Goal: Task Accomplishment & Management: Manage account settings

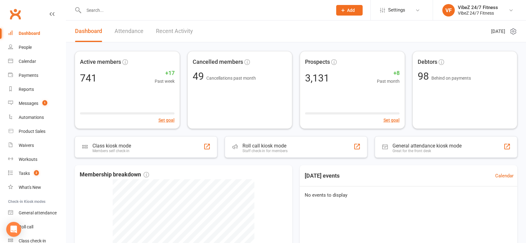
click at [181, 29] on link "Recent Activity" at bounding box center [174, 31] width 37 height 21
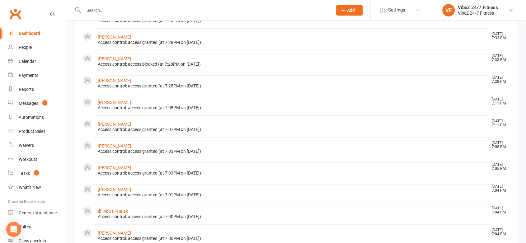
scroll to position [69, 0]
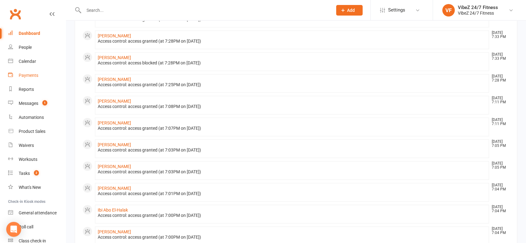
click at [28, 76] on div "Payments" at bounding box center [29, 75] width 20 height 5
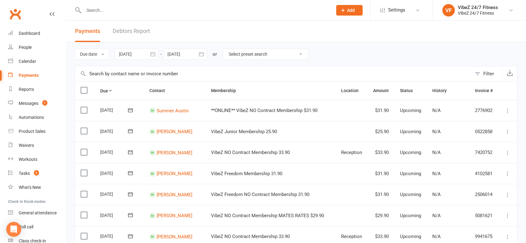
click at [118, 34] on link "Debtors Report" at bounding box center [131, 31] width 37 height 21
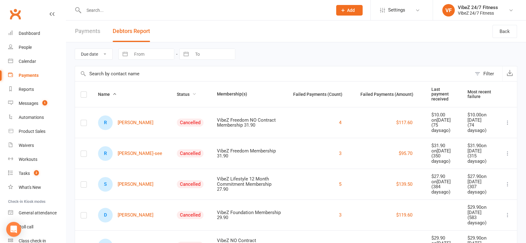
click at [177, 92] on span "Status" at bounding box center [187, 94] width 20 height 5
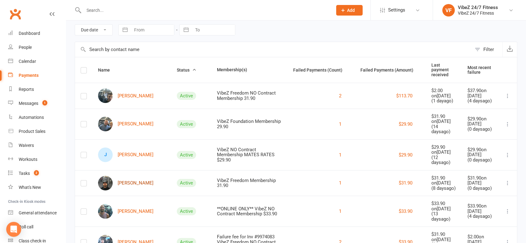
scroll to position [35, 0]
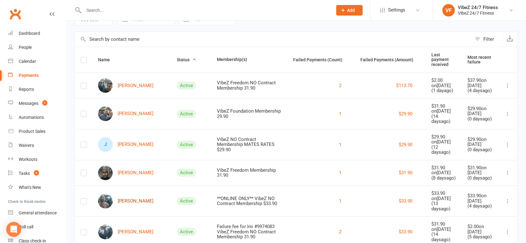
click at [131, 197] on link "[PERSON_NAME]" at bounding box center [125, 201] width 55 height 15
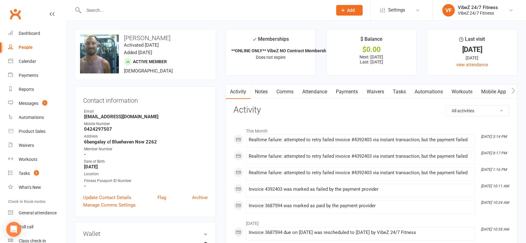
click at [346, 94] on link "Payments" at bounding box center [347, 92] width 31 height 14
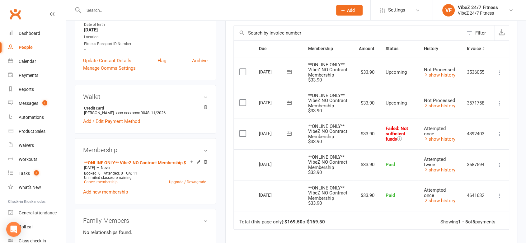
scroll to position [138, 0]
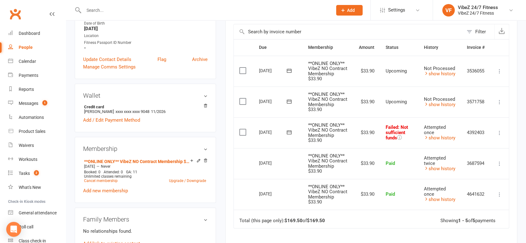
click at [498, 134] on icon at bounding box center [500, 133] width 6 height 6
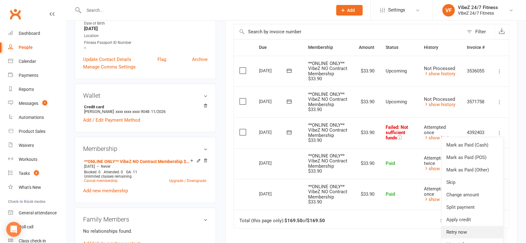
click at [467, 230] on link "Retry now" at bounding box center [473, 232] width 62 height 12
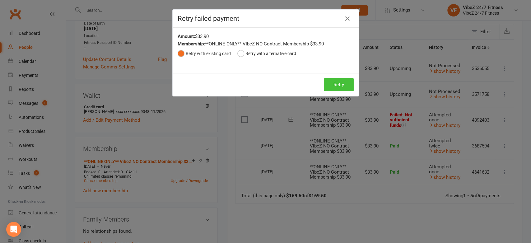
click at [340, 88] on button "Retry" at bounding box center [339, 84] width 30 height 13
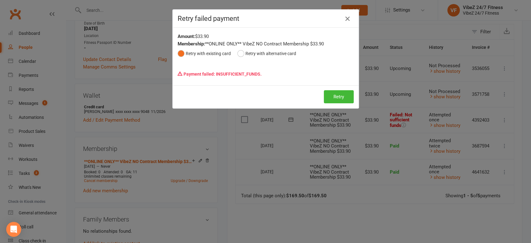
click at [345, 21] on icon "button" at bounding box center [347, 18] width 7 height 7
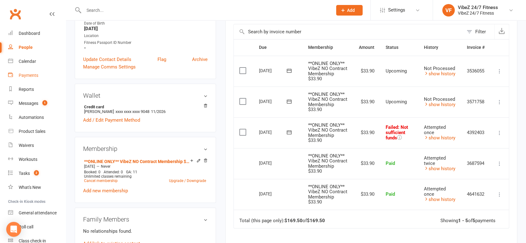
click at [47, 74] on link "Payments" at bounding box center [37, 75] width 58 height 14
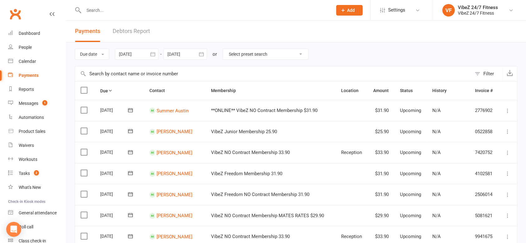
click at [132, 37] on link "Debtors Report" at bounding box center [131, 31] width 37 height 21
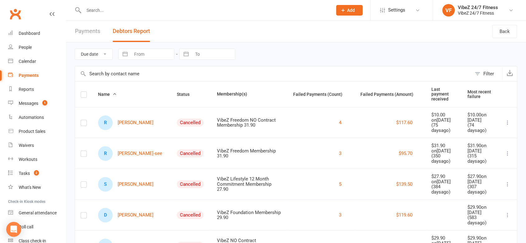
click at [177, 92] on span "Status" at bounding box center [187, 94] width 20 height 5
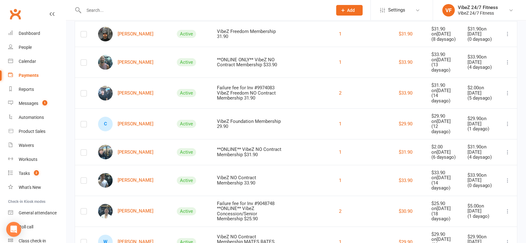
scroll to position [207, 0]
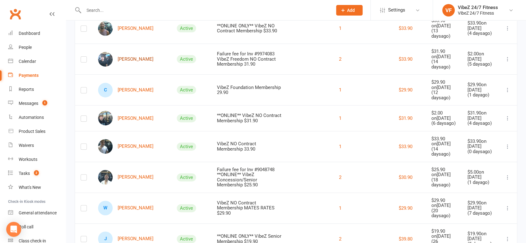
click at [132, 55] on link "[PERSON_NAME]" at bounding box center [125, 59] width 55 height 15
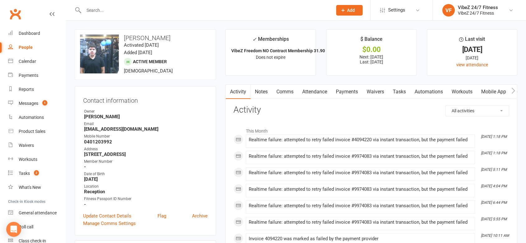
click at [352, 94] on link "Payments" at bounding box center [347, 92] width 31 height 14
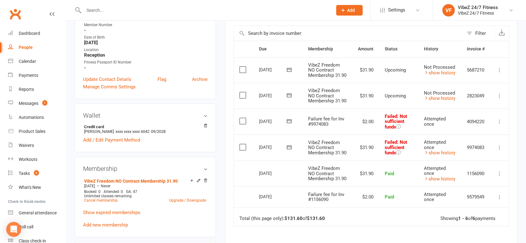
scroll to position [138, 0]
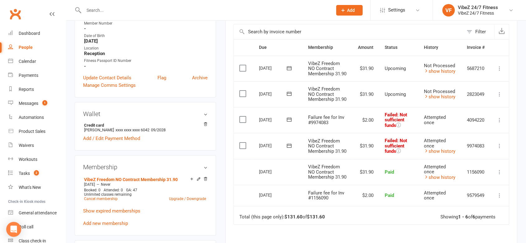
click at [502, 149] on icon at bounding box center [500, 146] width 6 height 6
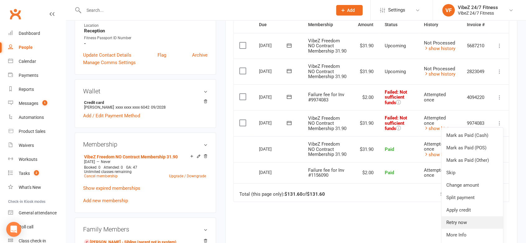
scroll to position [207, 0]
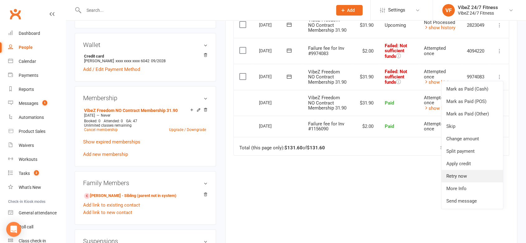
click at [466, 182] on link "Retry now" at bounding box center [473, 176] width 62 height 12
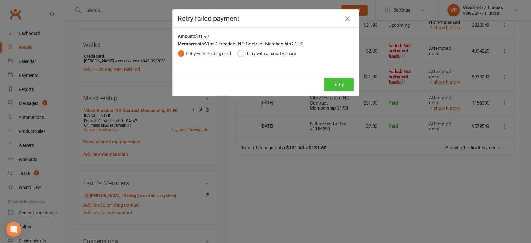
click at [328, 88] on button "Retry" at bounding box center [339, 84] width 30 height 13
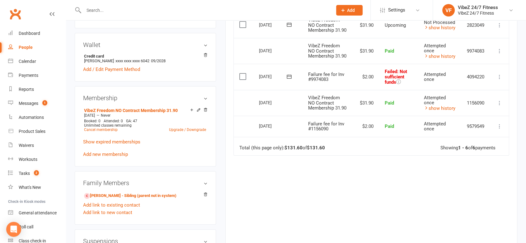
click at [498, 80] on icon at bounding box center [500, 77] width 6 height 6
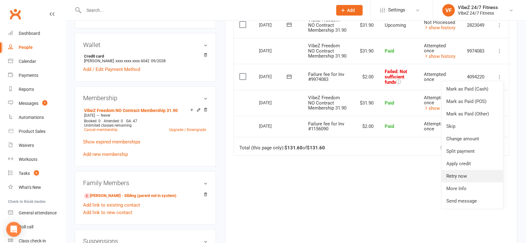
click at [465, 182] on link "Retry now" at bounding box center [473, 176] width 62 height 12
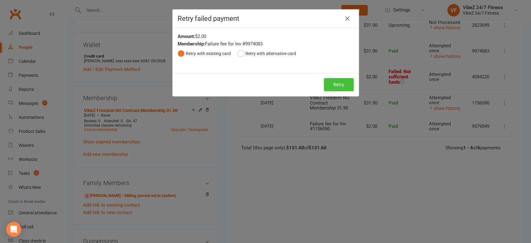
click at [345, 80] on button "Retry" at bounding box center [339, 84] width 30 height 13
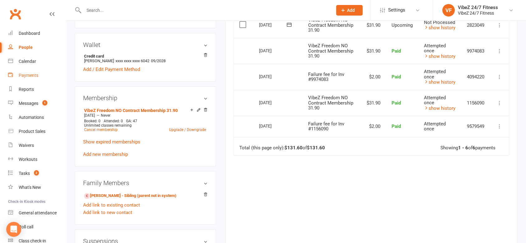
click at [25, 79] on link "Payments" at bounding box center [37, 75] width 58 height 14
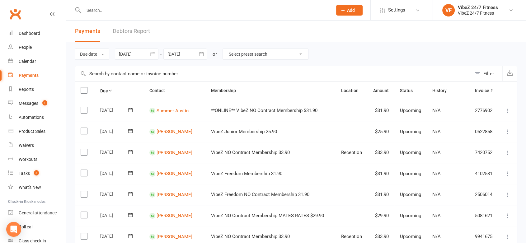
click at [135, 28] on link "Debtors Report" at bounding box center [131, 31] width 37 height 21
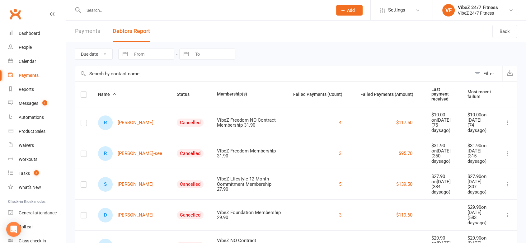
drag, startPoint x: 135, startPoint y: 28, endPoint x: 286, endPoint y: 61, distance: 155.6
click at [286, 61] on div "Due date Date failed Navigate forward to interact with the calendar and select …" at bounding box center [296, 54] width 443 height 24
click at [90, 35] on link "Payments" at bounding box center [87, 31] width 25 height 21
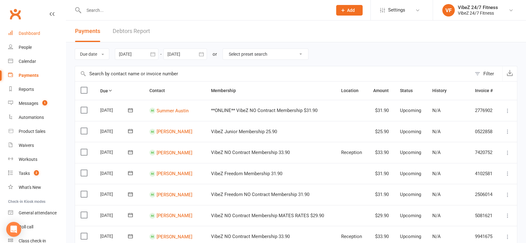
click at [31, 33] on div "Dashboard" at bounding box center [29, 33] width 21 height 5
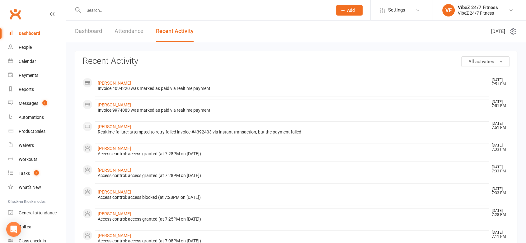
click at [110, 80] on li "[PERSON_NAME] [DATE] 7:51 PM Invoice 4094220 was marked as paid via realtime pa…" at bounding box center [292, 87] width 394 height 19
click at [111, 86] on div "Invoice 4094220 was marked as paid via realtime payment" at bounding box center [292, 88] width 389 height 5
click at [111, 84] on link "[PERSON_NAME]" at bounding box center [114, 83] width 33 height 5
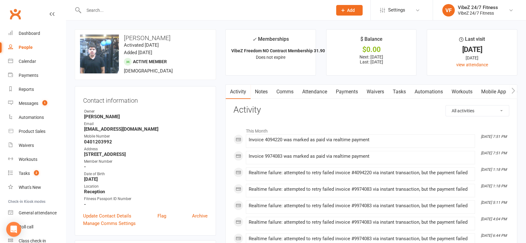
click at [341, 92] on link "Payments" at bounding box center [347, 92] width 31 height 14
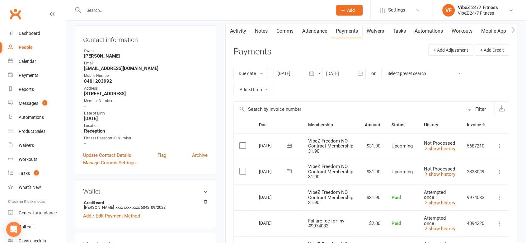
scroll to position [69, 0]
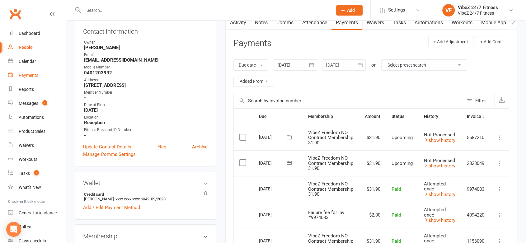
click at [33, 79] on link "Payments" at bounding box center [37, 75] width 58 height 14
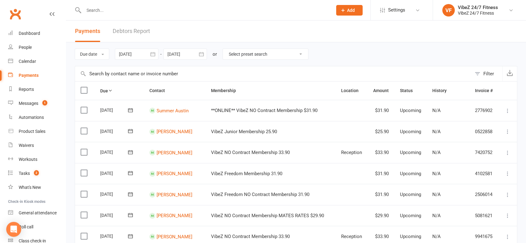
click at [119, 38] on link "Debtors Report" at bounding box center [131, 31] width 37 height 21
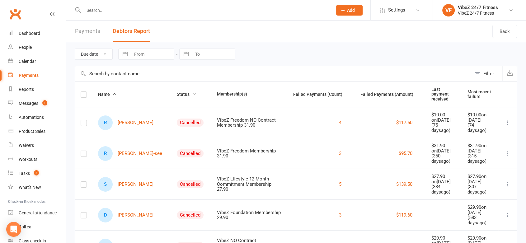
click at [177, 92] on span "Status" at bounding box center [187, 94] width 20 height 5
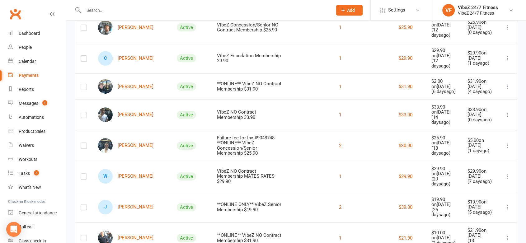
scroll to position [276, 0]
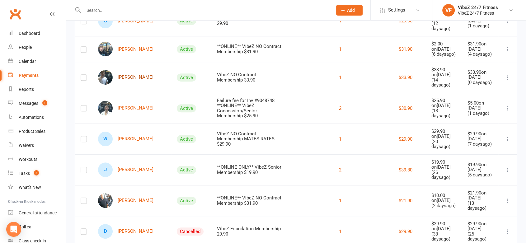
click at [137, 71] on link "[PERSON_NAME]" at bounding box center [125, 77] width 55 height 15
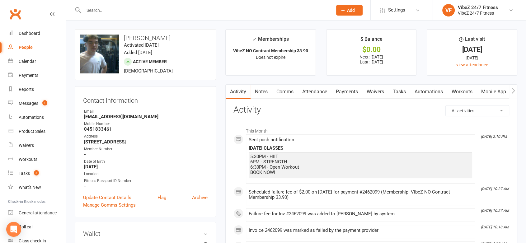
click at [339, 92] on link "Payments" at bounding box center [347, 92] width 31 height 14
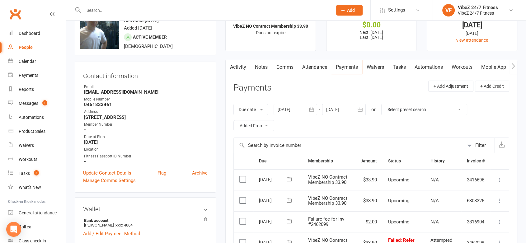
scroll to position [69, 0]
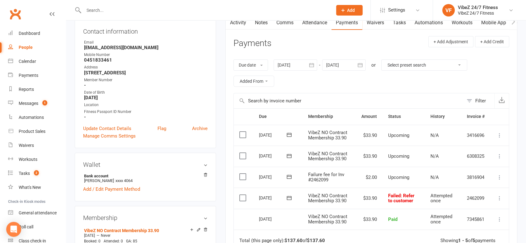
click at [290, 196] on icon at bounding box center [289, 198] width 5 height 4
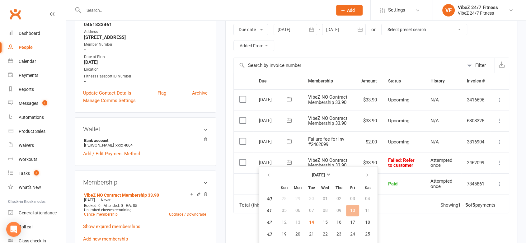
scroll to position [138, 0]
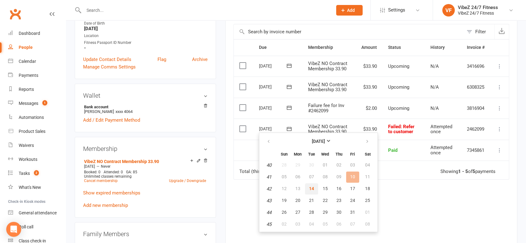
click at [312, 189] on span "14" at bounding box center [311, 188] width 5 height 5
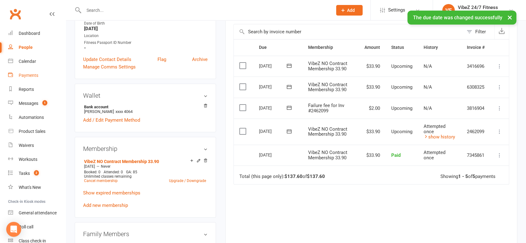
drag, startPoint x: 39, startPoint y: 77, endPoint x: 75, endPoint y: 51, distance: 44.0
click at [39, 77] on link "Payments" at bounding box center [37, 75] width 58 height 14
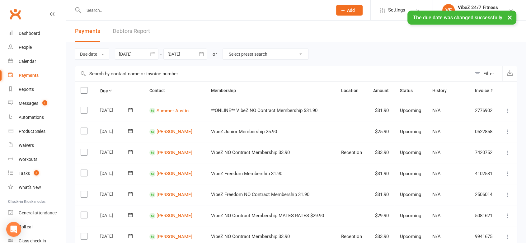
click at [129, 33] on link "Debtors Report" at bounding box center [131, 31] width 37 height 21
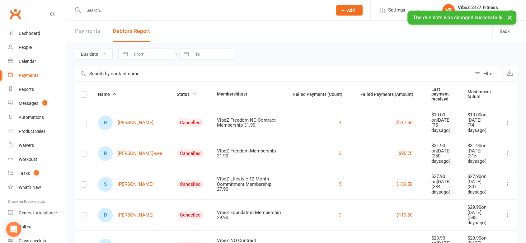
click at [177, 94] on span "Status" at bounding box center [187, 94] width 20 height 5
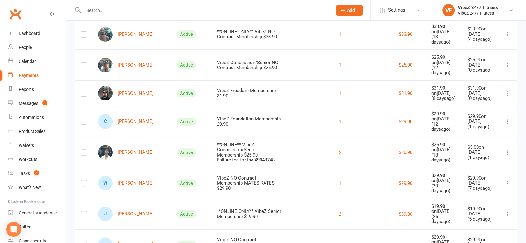
scroll to position [173, 0]
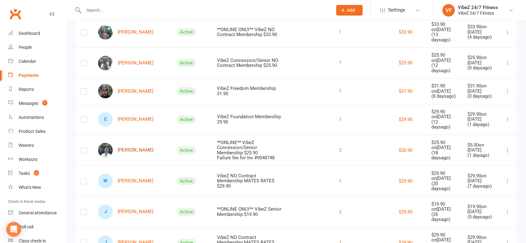
click at [129, 145] on link "[PERSON_NAME]" at bounding box center [125, 150] width 55 height 15
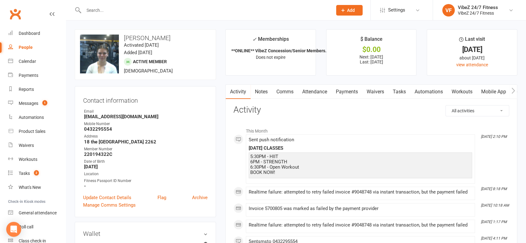
click at [341, 90] on link "Payments" at bounding box center [347, 92] width 31 height 14
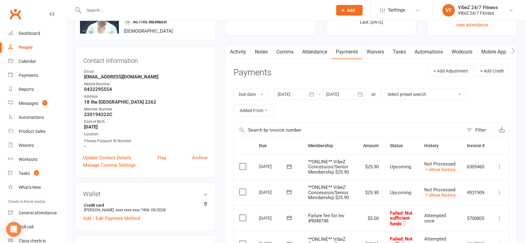
scroll to position [104, 0]
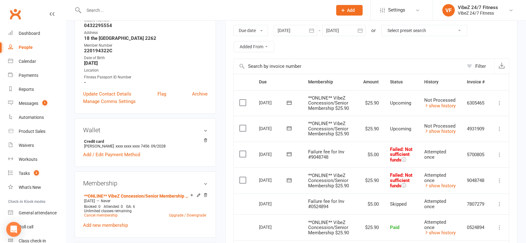
click at [502, 180] on icon at bounding box center [500, 180] width 6 height 6
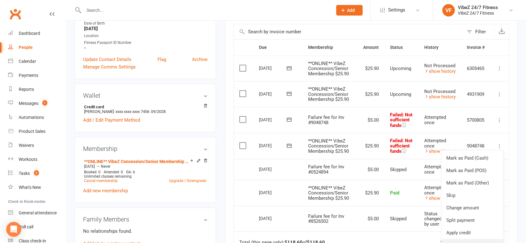
scroll to position [207, 0]
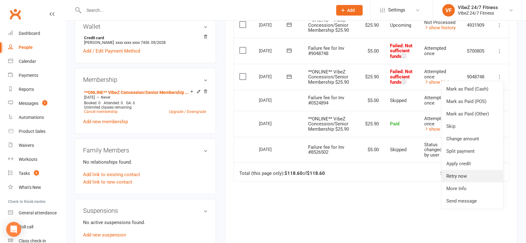
click at [464, 176] on link "Retry now" at bounding box center [473, 176] width 62 height 12
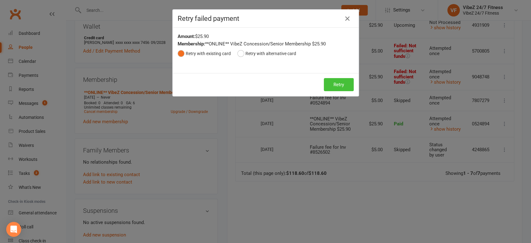
click at [336, 86] on button "Retry" at bounding box center [339, 84] width 30 height 13
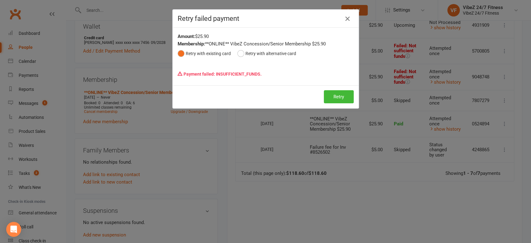
click at [344, 17] on icon "button" at bounding box center [347, 18] width 7 height 7
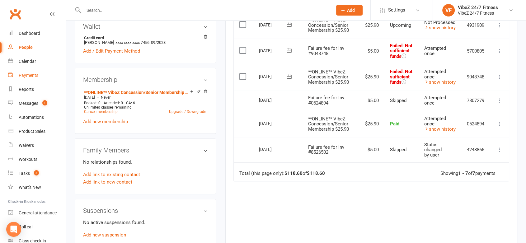
click at [37, 69] on link "Payments" at bounding box center [37, 75] width 58 height 14
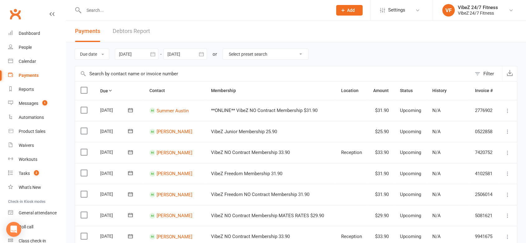
click at [137, 28] on link "Debtors Report" at bounding box center [131, 31] width 37 height 21
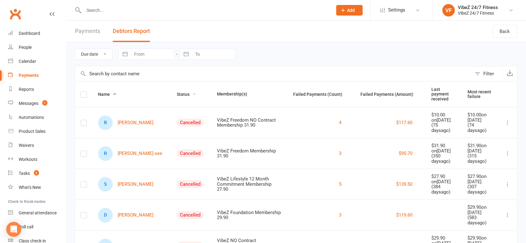
click at [177, 93] on span "Status" at bounding box center [187, 94] width 20 height 5
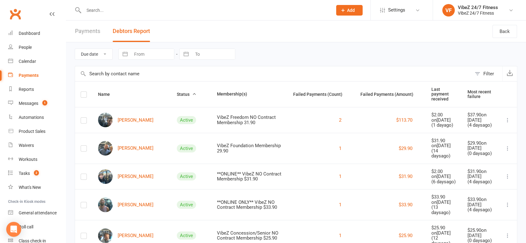
click at [139, 9] on input "text" at bounding box center [205, 10] width 246 height 9
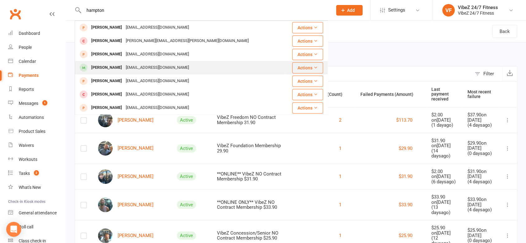
type input "hampton"
click at [124, 65] on div "[PERSON_NAME]" at bounding box center [106, 67] width 35 height 9
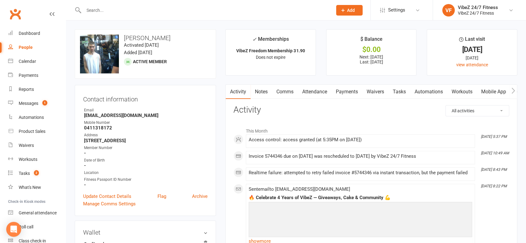
click at [342, 93] on link "Payments" at bounding box center [347, 92] width 31 height 14
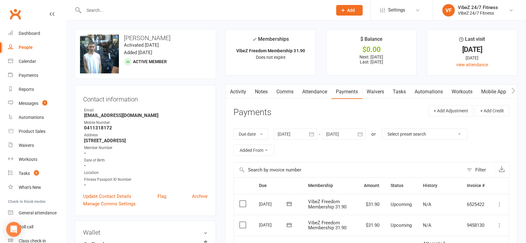
scroll to position [138, 0]
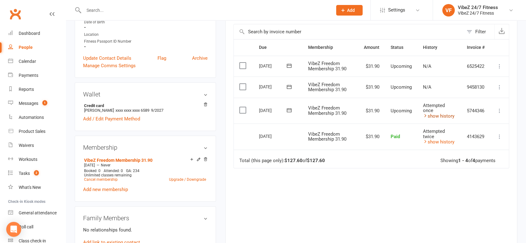
click at [432, 113] on link "show history" at bounding box center [438, 116] width 31 height 6
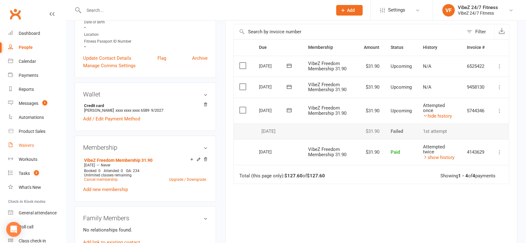
click at [21, 150] on link "Waivers" at bounding box center [37, 146] width 58 height 14
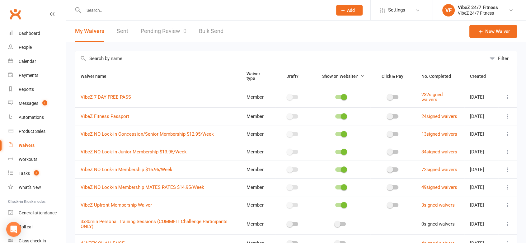
click at [508, 97] on icon at bounding box center [508, 97] width 6 height 6
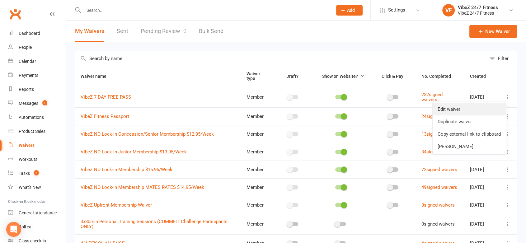
click at [474, 107] on link "Edit waiver" at bounding box center [469, 109] width 73 height 12
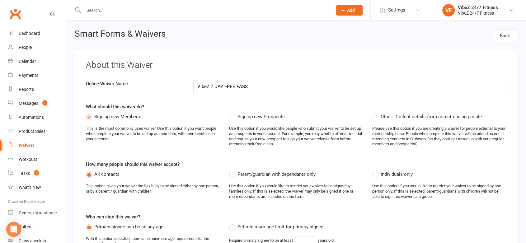
select select "applies_to_all_signees"
select select "copy_answers_for_all_signees"
select select "select"
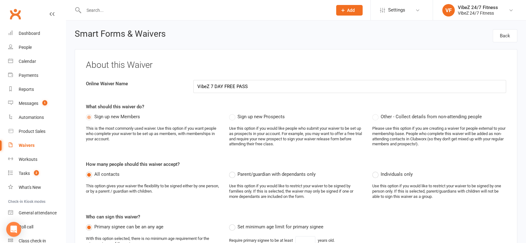
select select "select"
select select "checkbox"
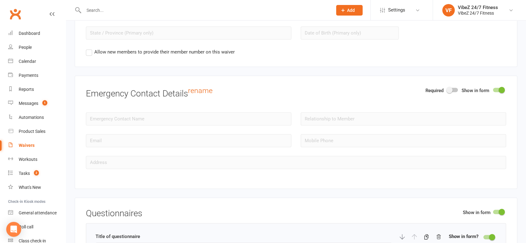
scroll to position [484, 0]
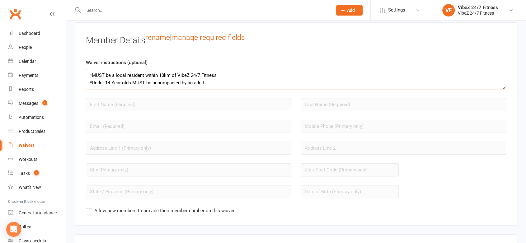
drag, startPoint x: 162, startPoint y: 78, endPoint x: 169, endPoint y: 79, distance: 7.6
click at [162, 77] on textarea "*MUST be a local resident within 10km of VibeZ 24/7 Fitness *Under 14 Year olds…" at bounding box center [296, 79] width 420 height 21
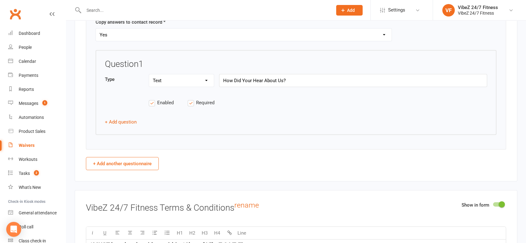
scroll to position [2006, 0]
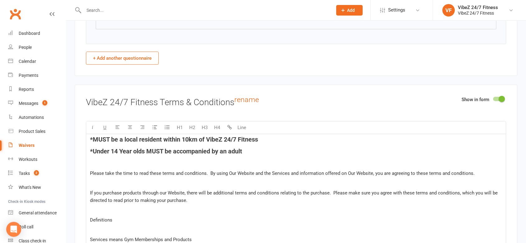
type textarea "*MUST be a local resident within 15km of VibeZ 24/7 Fitness *Under 14 Year olds…"
click at [188, 138] on span "*MUST be a local resident within 10km of VibeZ 24/7 Fitness" at bounding box center [174, 139] width 168 height 7
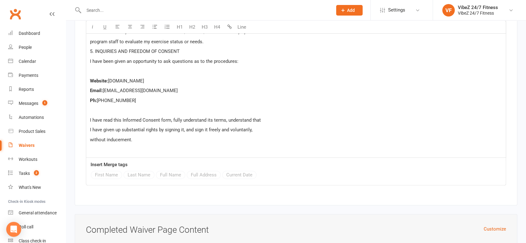
scroll to position [5075, 0]
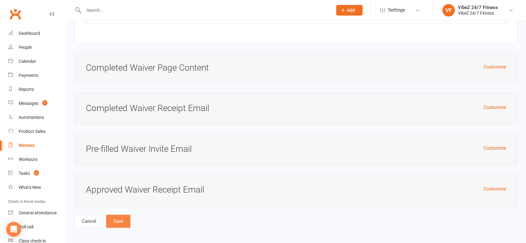
click at [114, 219] on button "Save" at bounding box center [118, 221] width 24 height 13
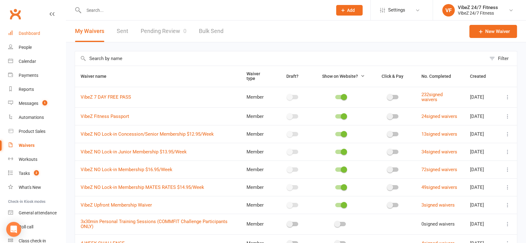
click at [42, 33] on link "Dashboard" at bounding box center [37, 33] width 58 height 14
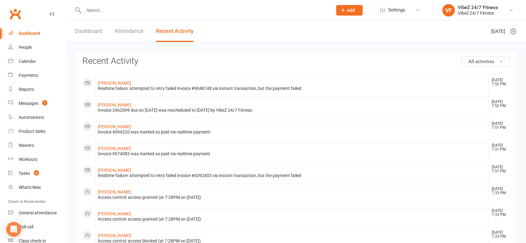
click at [92, 32] on link "Dashboard" at bounding box center [88, 31] width 27 height 21
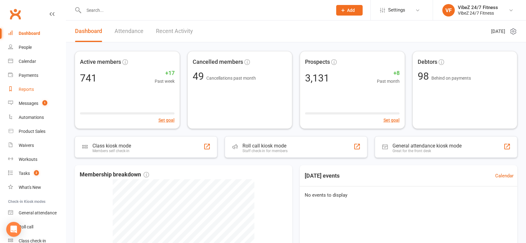
click at [35, 86] on link "Reports" at bounding box center [37, 90] width 58 height 14
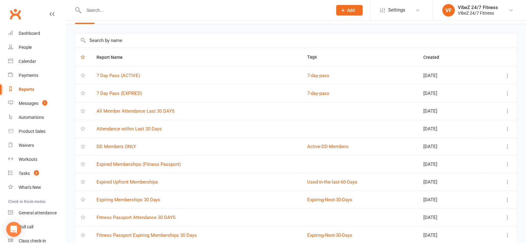
scroll to position [35, 0]
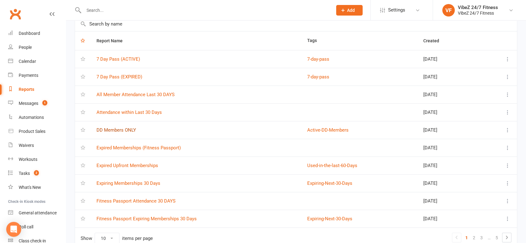
click at [117, 132] on link "DD Members ONLY" at bounding box center [117, 130] width 40 height 6
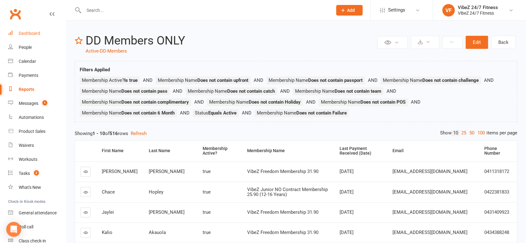
click at [47, 30] on link "Dashboard" at bounding box center [37, 33] width 58 height 14
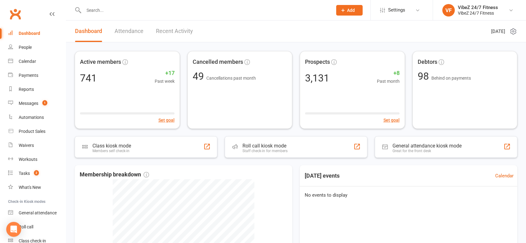
click at [182, 39] on link "Recent Activity" at bounding box center [174, 31] width 37 height 21
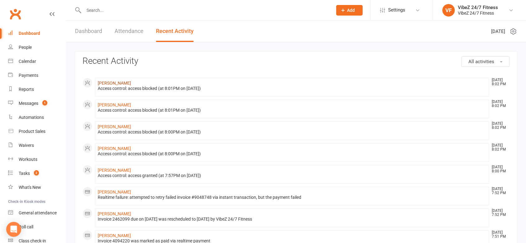
click at [131, 83] on link "[PERSON_NAME]" at bounding box center [114, 83] width 33 height 5
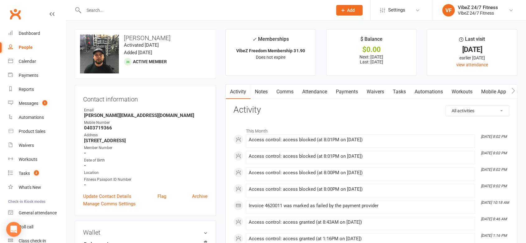
click at [511, 87] on button "button" at bounding box center [513, 92] width 8 height 14
click at [491, 94] on link "Access Control" at bounding box center [484, 92] width 41 height 14
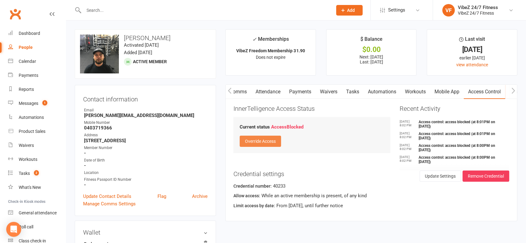
click at [270, 141] on button "Override Access" at bounding box center [260, 141] width 41 height 11
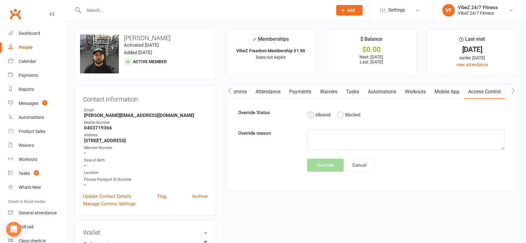
click at [321, 117] on button "Allowed" at bounding box center [318, 115] width 23 height 12
click at [326, 140] on textarea at bounding box center [406, 140] width 198 height 21
type textarea "d"
click at [327, 163] on button "Override" at bounding box center [325, 165] width 36 height 13
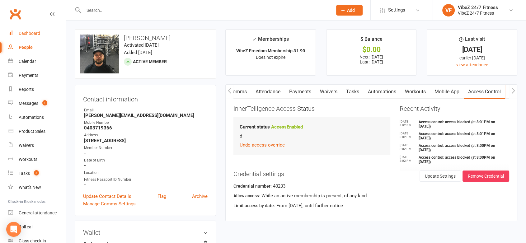
click at [28, 35] on div "Dashboard" at bounding box center [29, 33] width 21 height 5
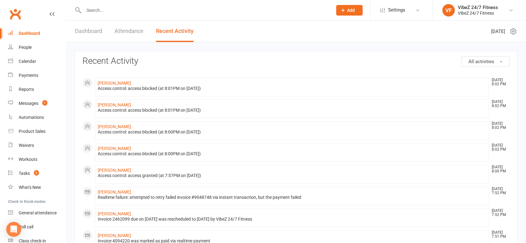
click at [98, 33] on link "Dashboard" at bounding box center [88, 31] width 27 height 21
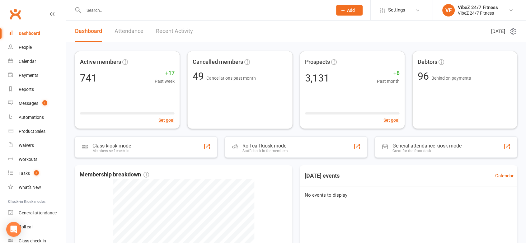
click at [180, 34] on link "Recent Activity" at bounding box center [174, 31] width 37 height 21
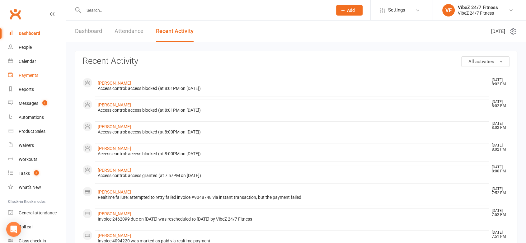
click at [44, 80] on link "Payments" at bounding box center [37, 75] width 58 height 14
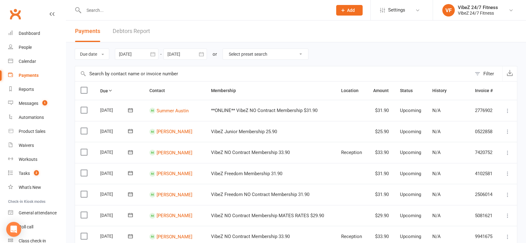
click at [126, 33] on link "Debtors Report" at bounding box center [131, 31] width 37 height 21
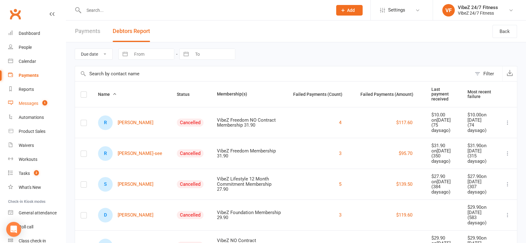
click at [32, 99] on link "Messages 1" at bounding box center [37, 104] width 58 height 14
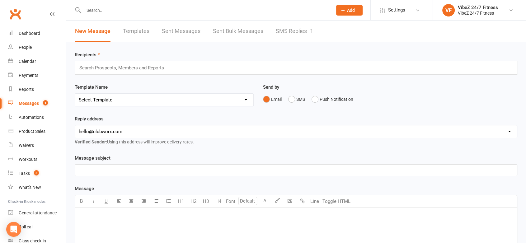
click at [294, 28] on link "SMS Replies 1" at bounding box center [294, 31] width 37 height 21
